Goal: Task Accomplishment & Management: Manage account settings

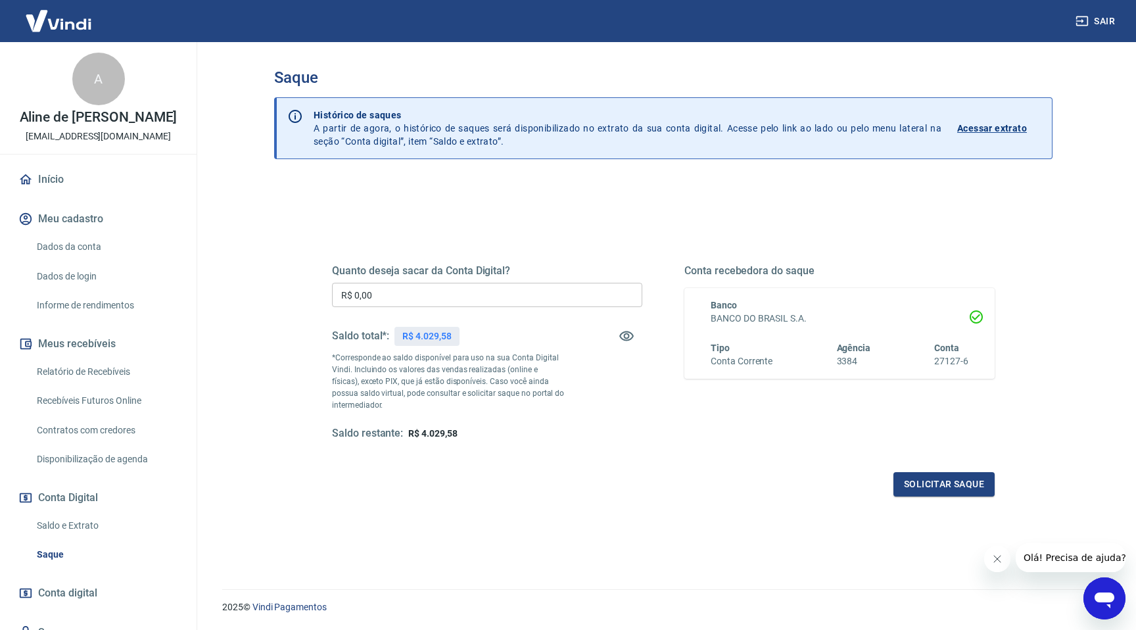
click at [540, 287] on input "R$ 0,00" at bounding box center [487, 295] width 310 height 24
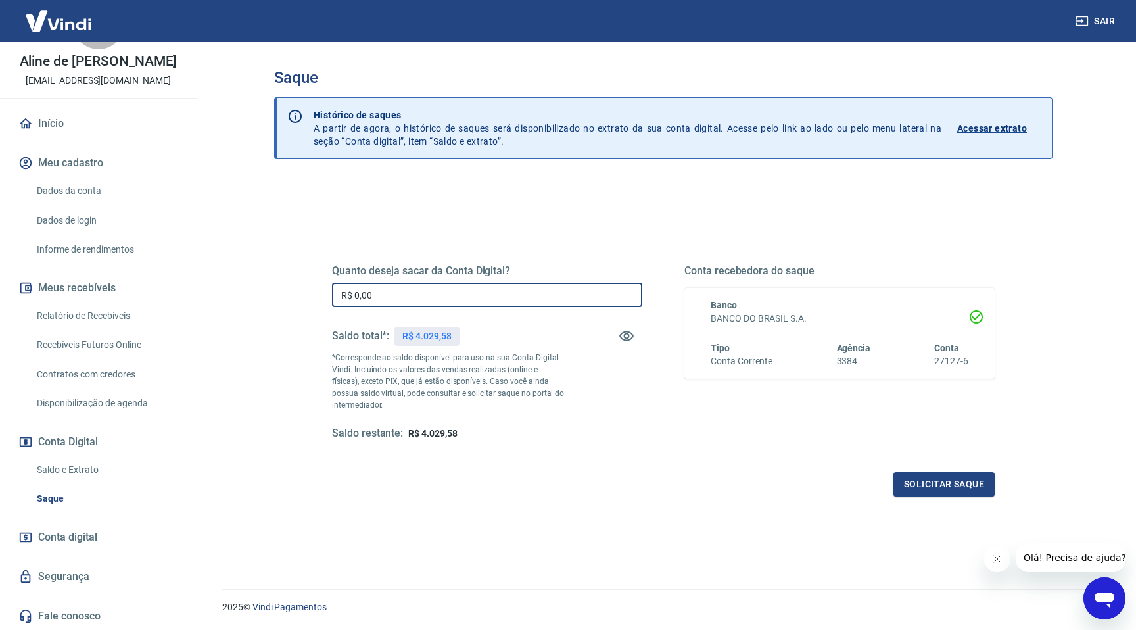
click at [75, 532] on span "Conta digital" at bounding box center [67, 537] width 59 height 18
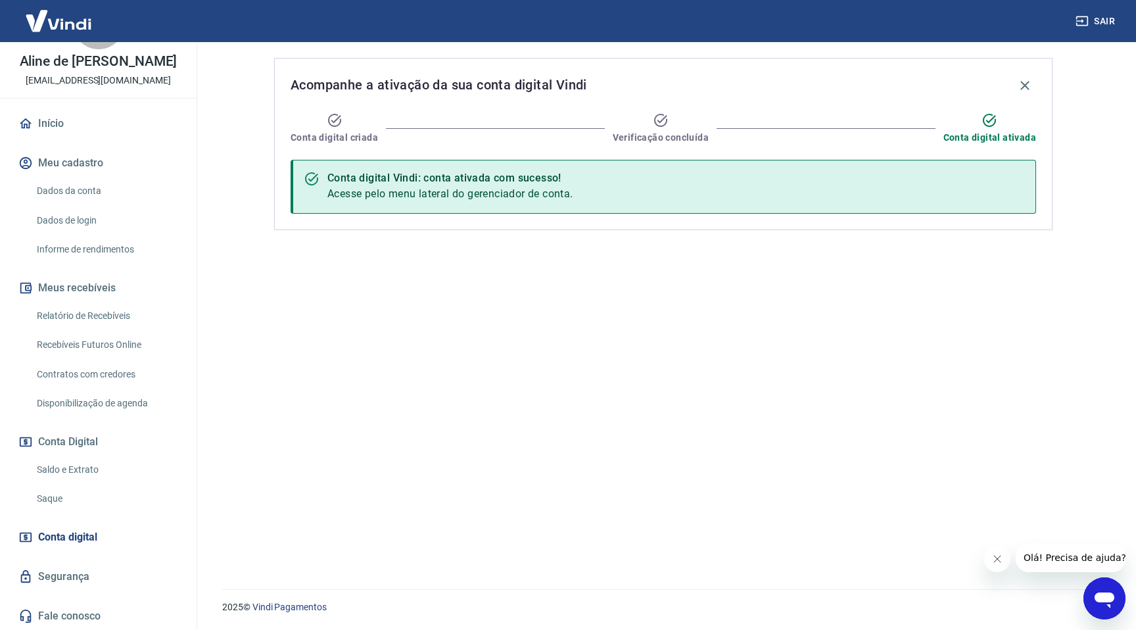
click at [73, 507] on link "Saque" at bounding box center [106, 498] width 149 height 27
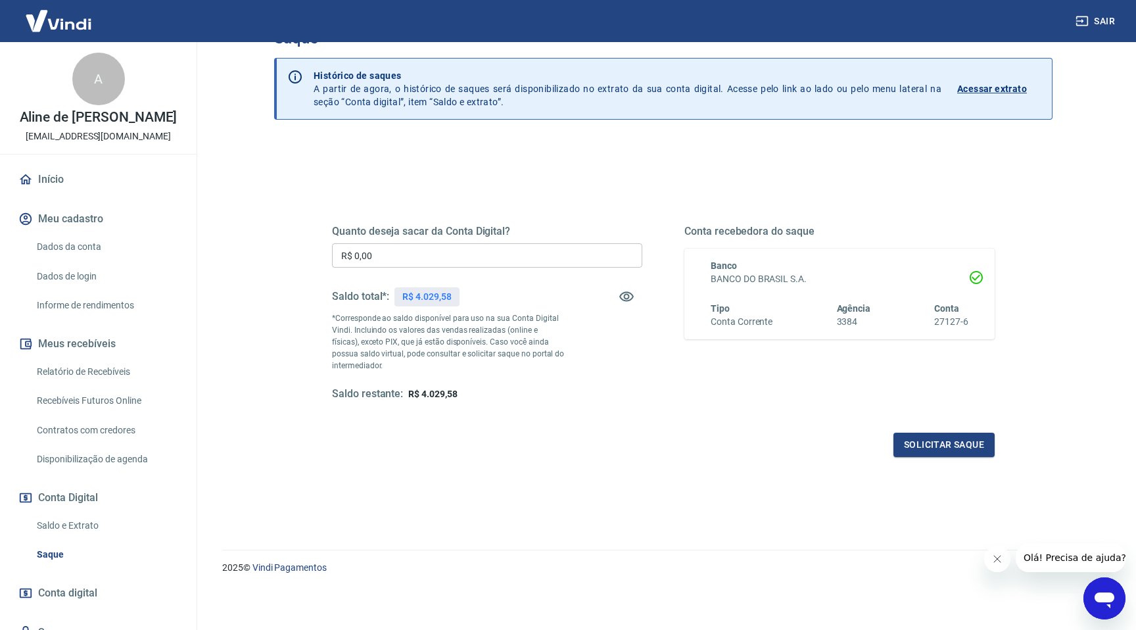
click at [64, 251] on link "Dados da conta" at bounding box center [106, 246] width 149 height 27
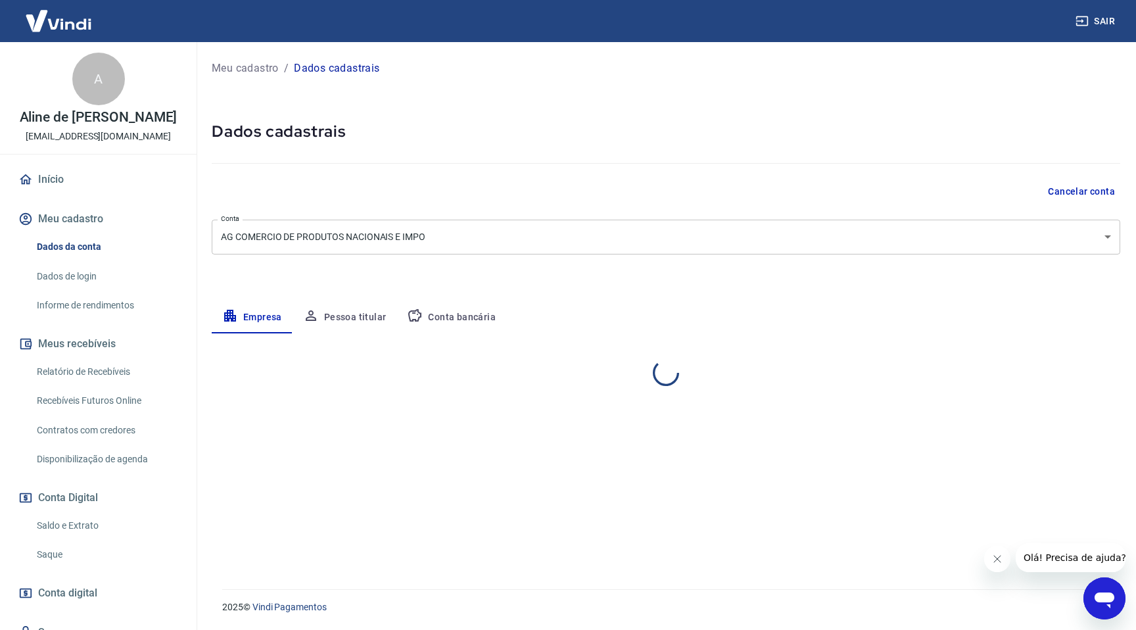
select select "SP"
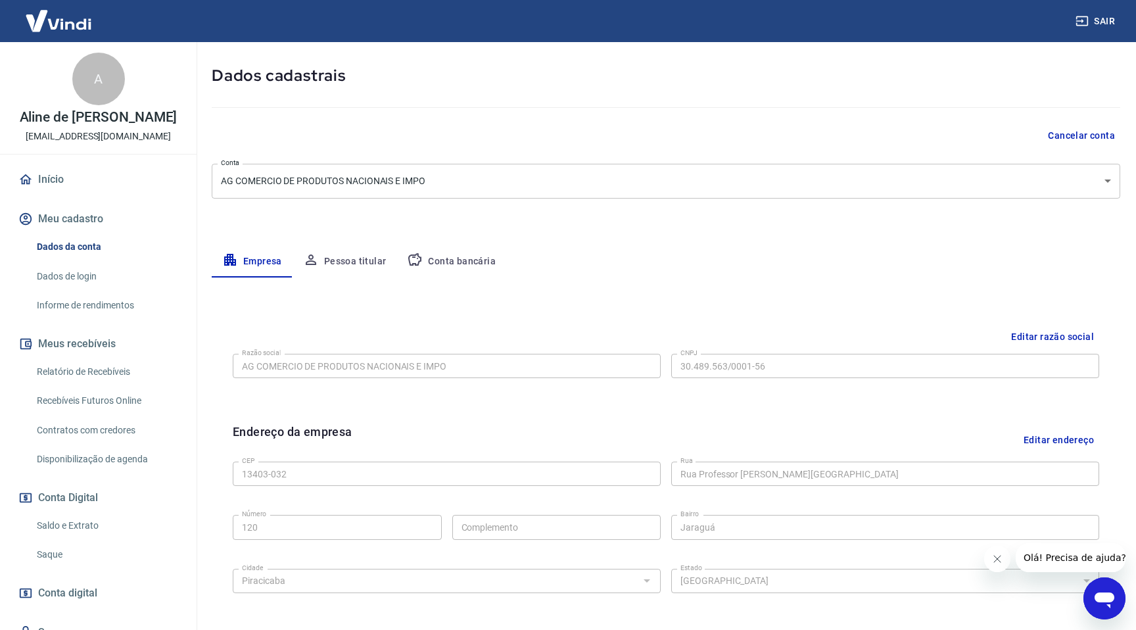
scroll to position [74, 0]
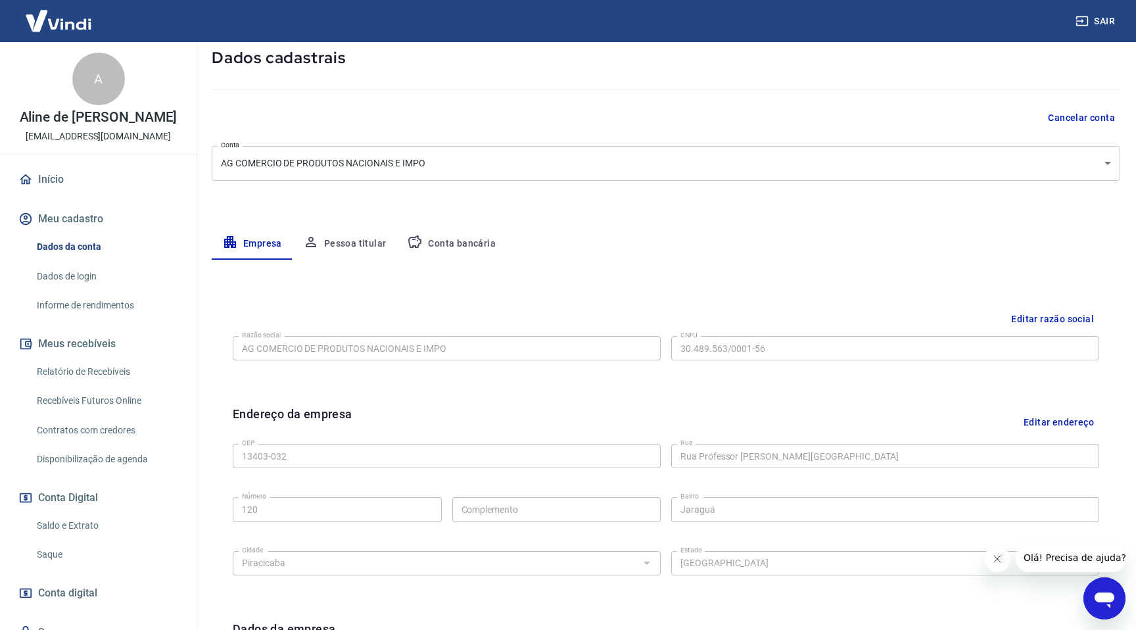
click at [447, 237] on button "Conta bancária" at bounding box center [451, 244] width 110 height 32
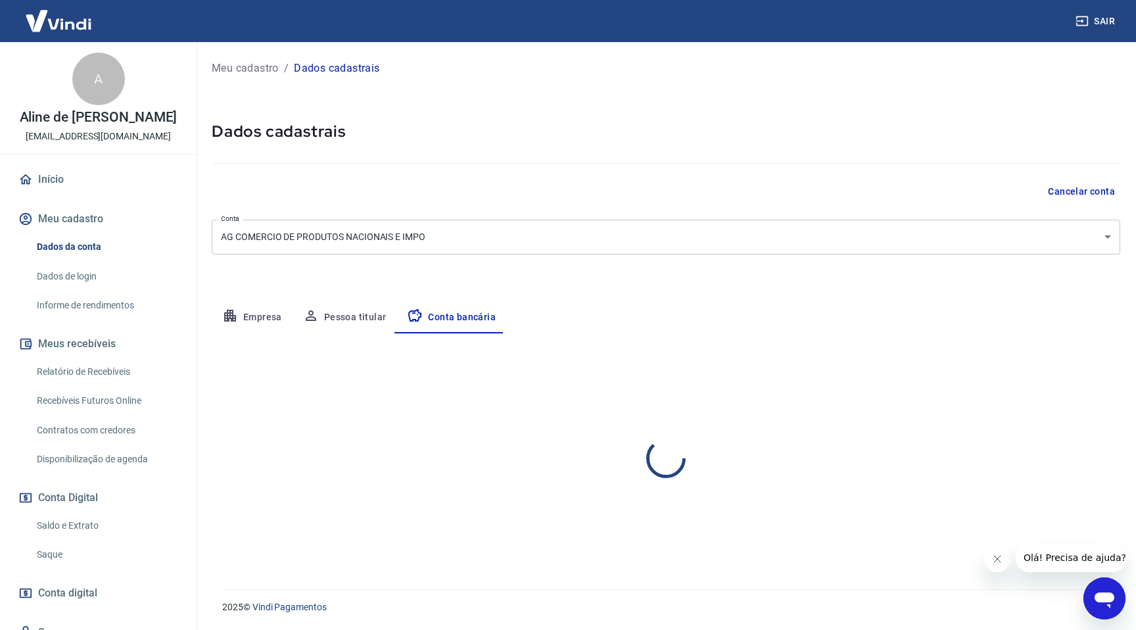
select select "1"
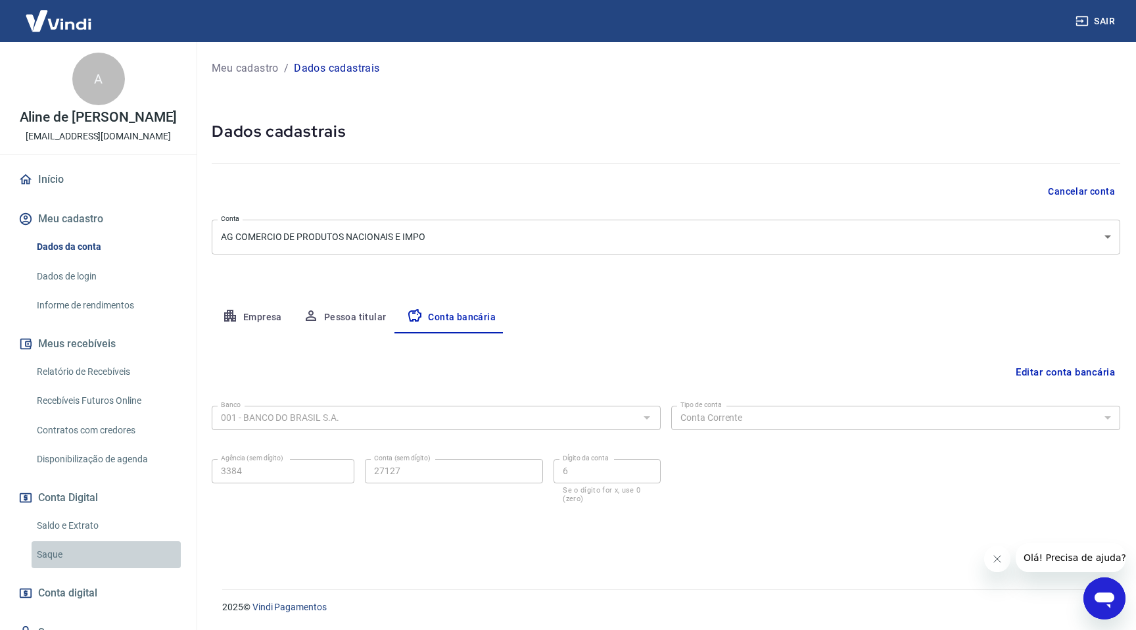
click at [66, 554] on link "Saque" at bounding box center [106, 554] width 149 height 27
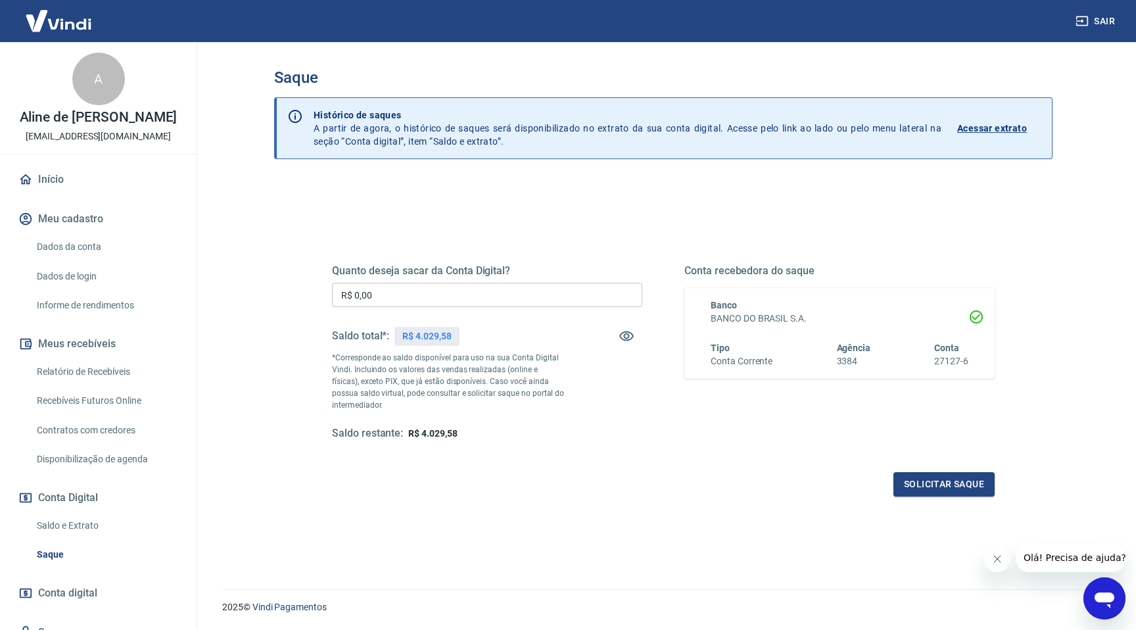
click at [423, 303] on input "R$ 0,00" at bounding box center [487, 295] width 310 height 24
type input "R$ 3.000,00"
click at [954, 487] on button "Solicitar saque" at bounding box center [943, 484] width 101 height 24
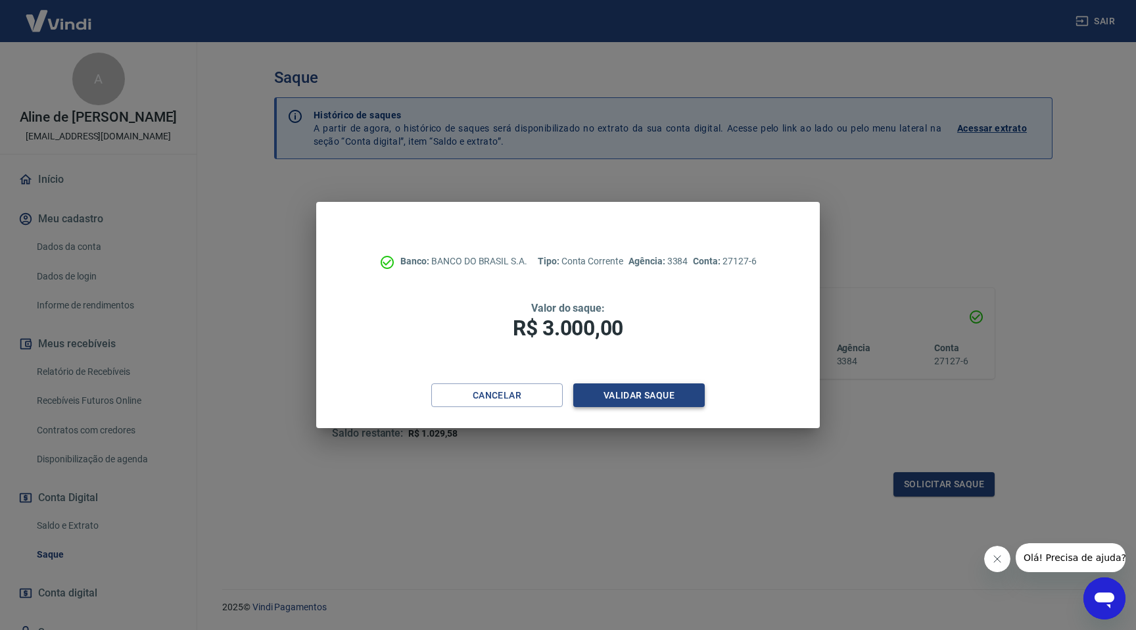
click at [665, 392] on button "Validar saque" at bounding box center [638, 395] width 131 height 24
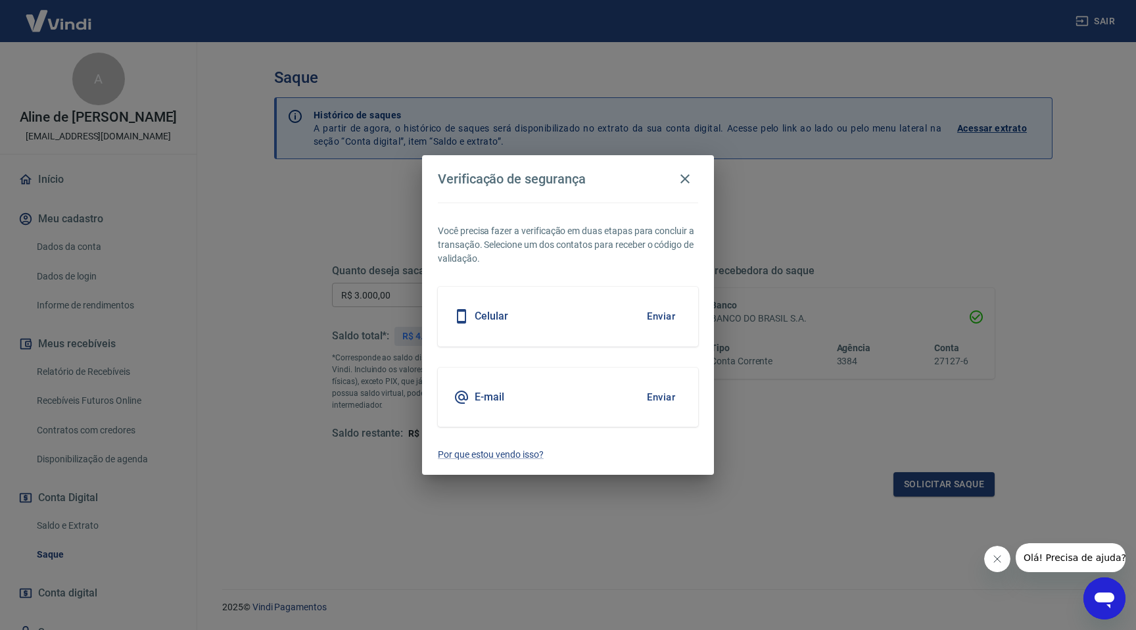
click at [664, 390] on button "Enviar" at bounding box center [661, 397] width 43 height 28
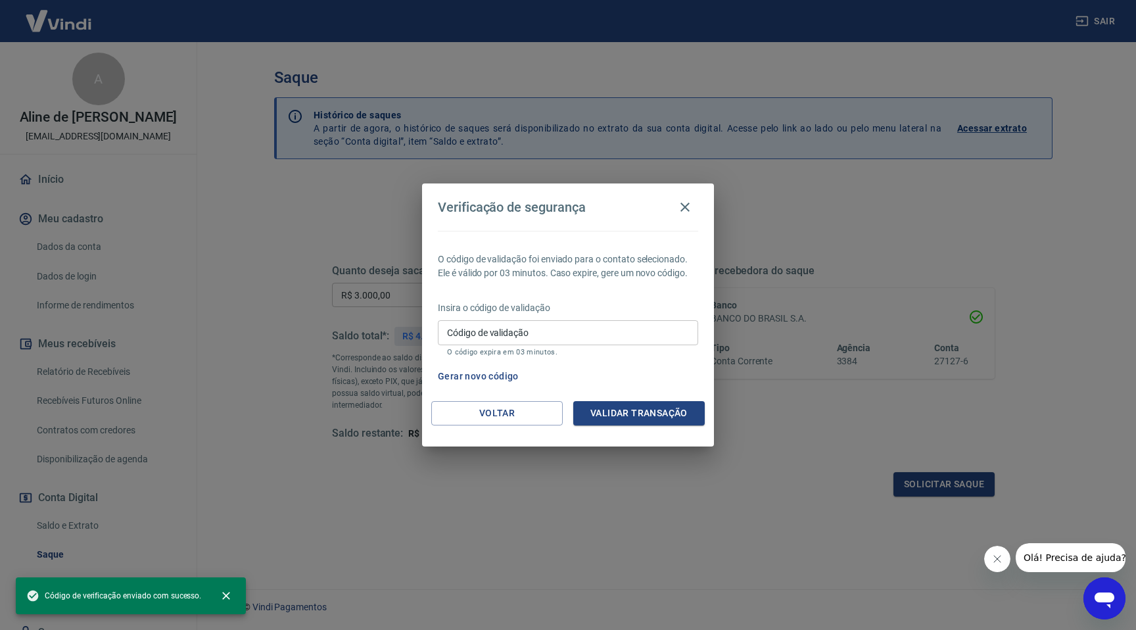
click at [562, 329] on input "Código de validação" at bounding box center [568, 332] width 260 height 24
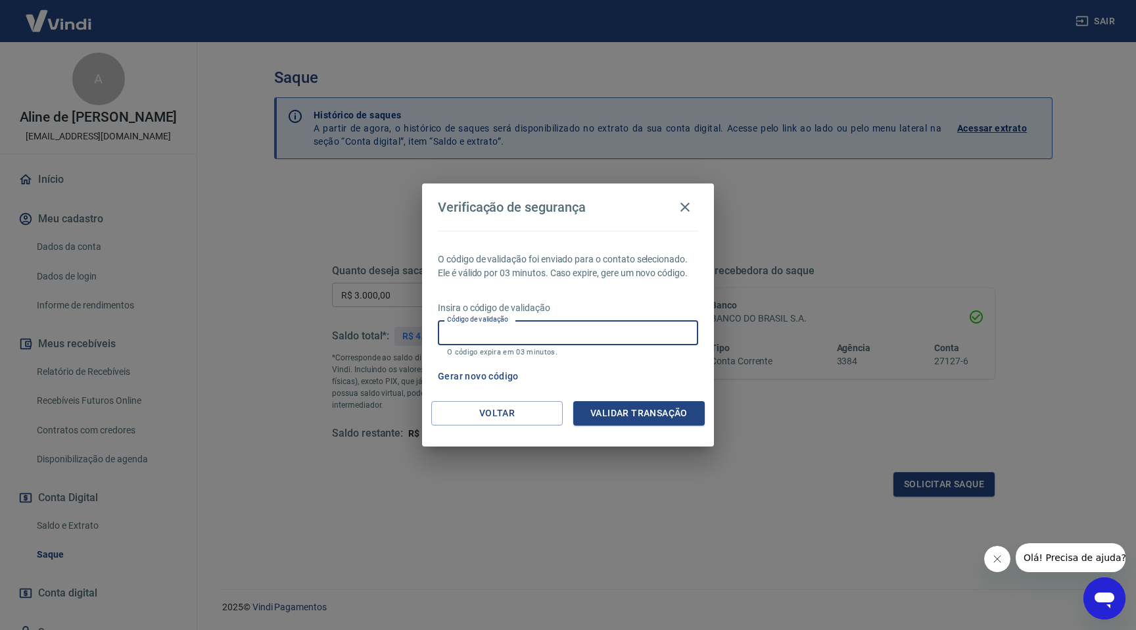
paste input "944752"
type input "944752"
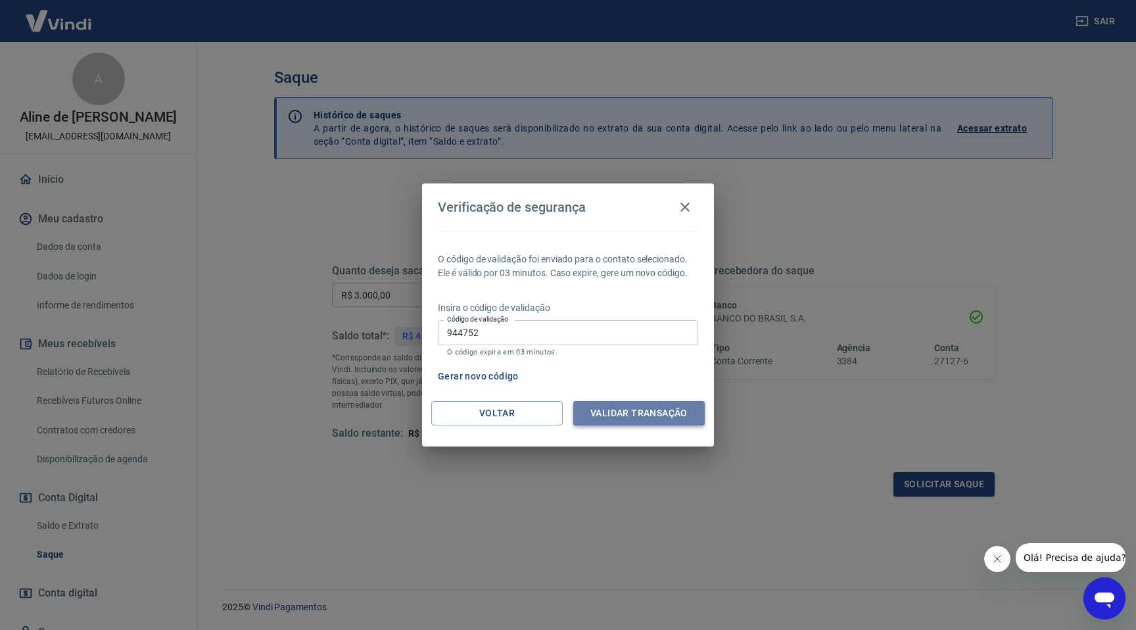
click at [611, 413] on button "Validar transação" at bounding box center [638, 413] width 131 height 24
